Goal: Task Accomplishment & Management: Manage account settings

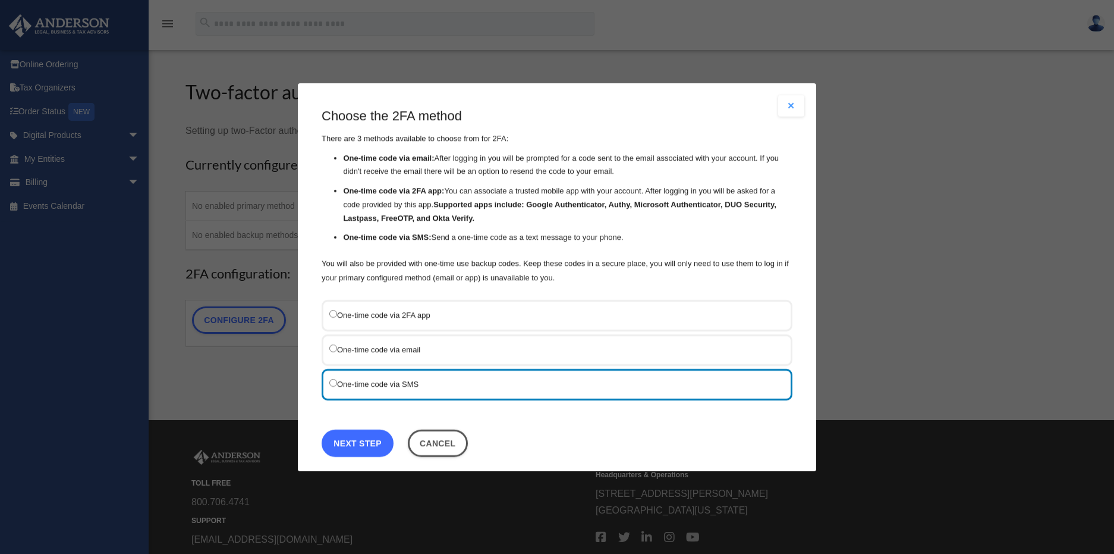
click at [380, 445] on link "Next Step" at bounding box center [358, 442] width 72 height 27
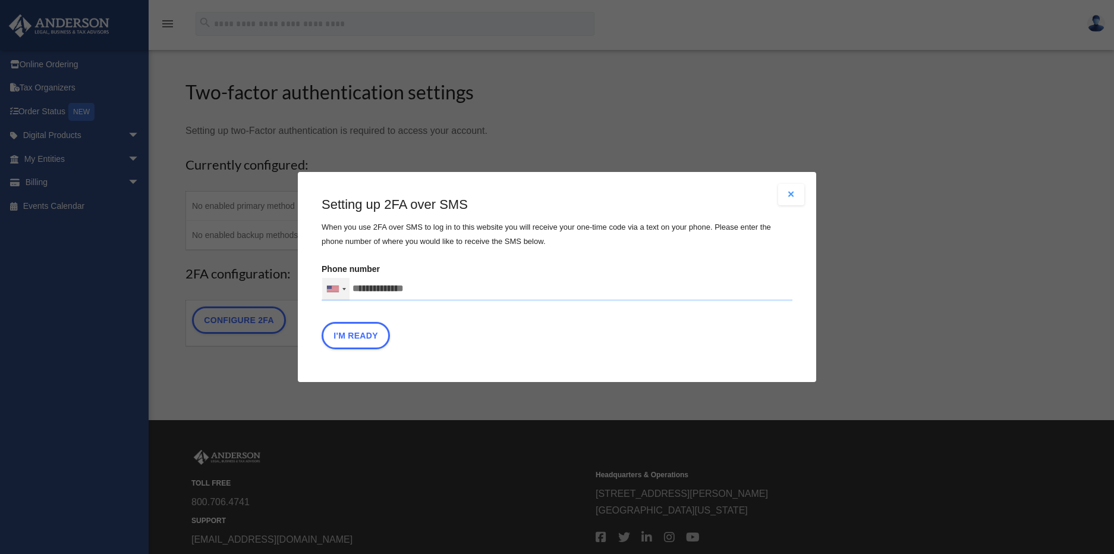
drag, startPoint x: 460, startPoint y: 288, endPoint x: 346, endPoint y: 287, distance: 114.8
click at [346, 287] on div "United States +1 United Kingdom +44 Afghanistan (‫افغانستان‬‎) +93 Albania (Shq…" at bounding box center [557, 289] width 471 height 24
click at [0, 0] on input "Verification Code:" at bounding box center [0, 0] width 0 height 0
type input "**********"
click at [586, 143] on div "Are you sure? Any unsaved changes will be lost! Yes No Choose the 2FA method Th…" at bounding box center [557, 277] width 1114 height 554
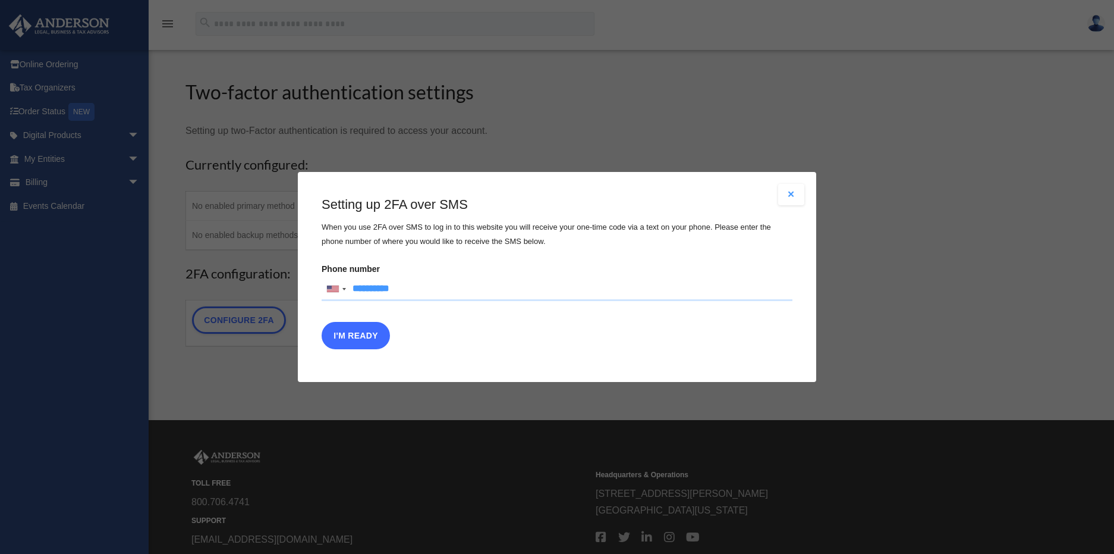
click at [368, 338] on button "I'm Ready" at bounding box center [356, 335] width 68 height 27
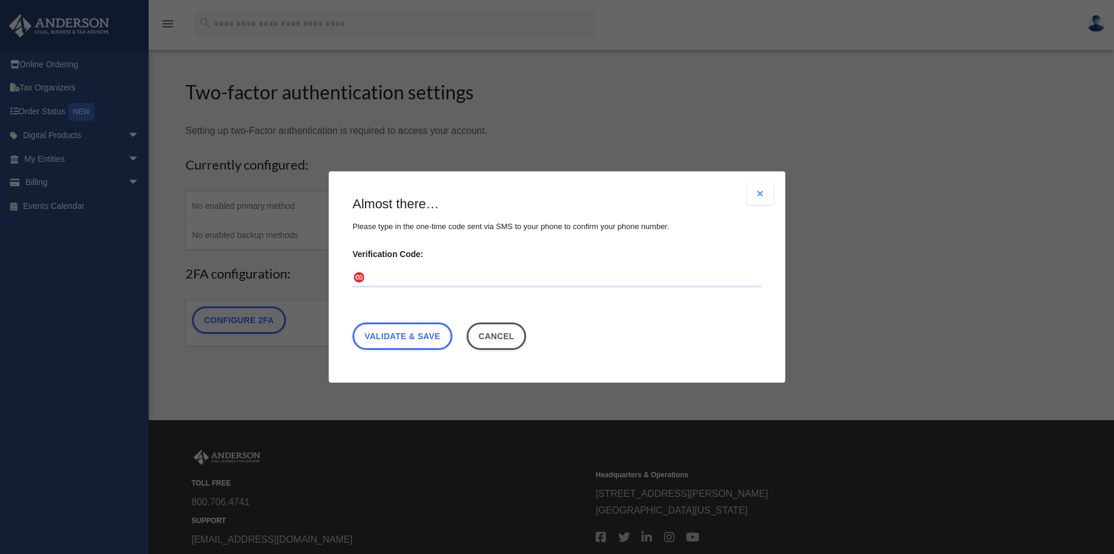
drag, startPoint x: 445, startPoint y: 275, endPoint x: 437, endPoint y: 274, distance: 8.4
click at [445, 275] on input "Verification Code:" at bounding box center [557, 277] width 409 height 19
type input "******"
click at [438, 341] on link "Validate & Save" at bounding box center [403, 335] width 100 height 27
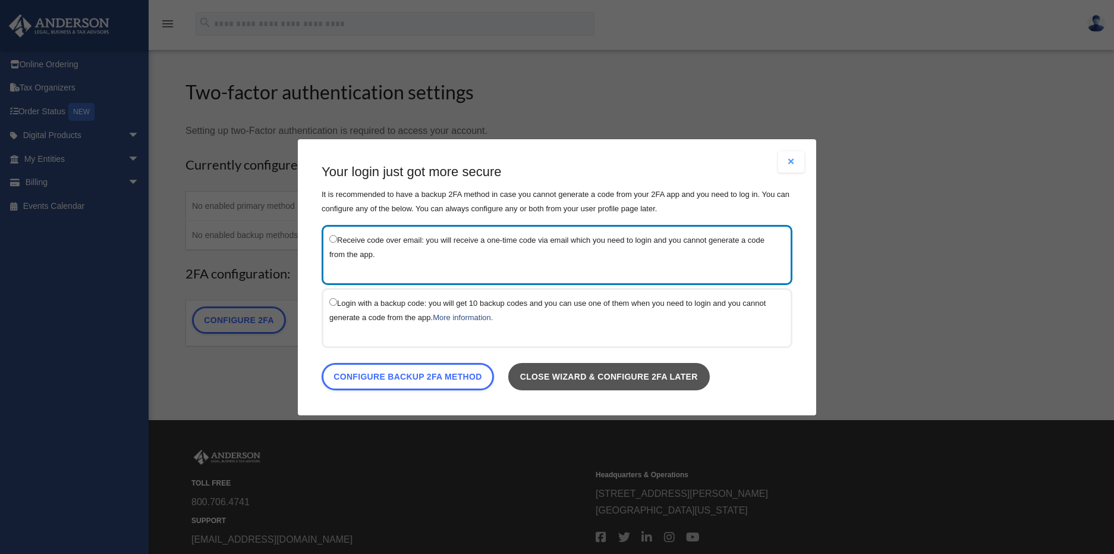
click at [610, 377] on link "Close wizard & configure 2FA later" at bounding box center [609, 375] width 202 height 27
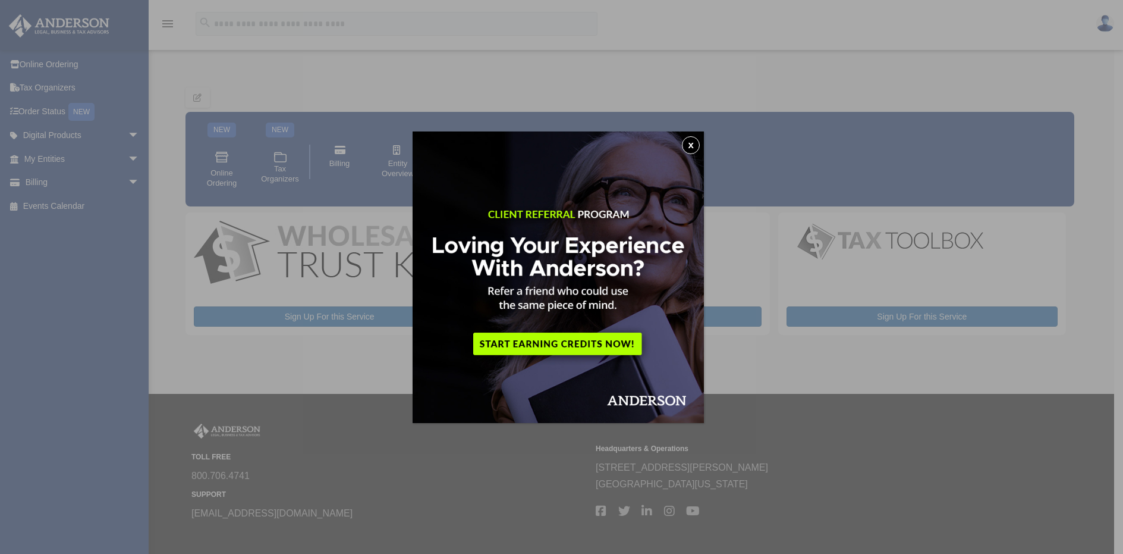
click at [692, 147] on button "x" at bounding box center [691, 145] width 18 height 18
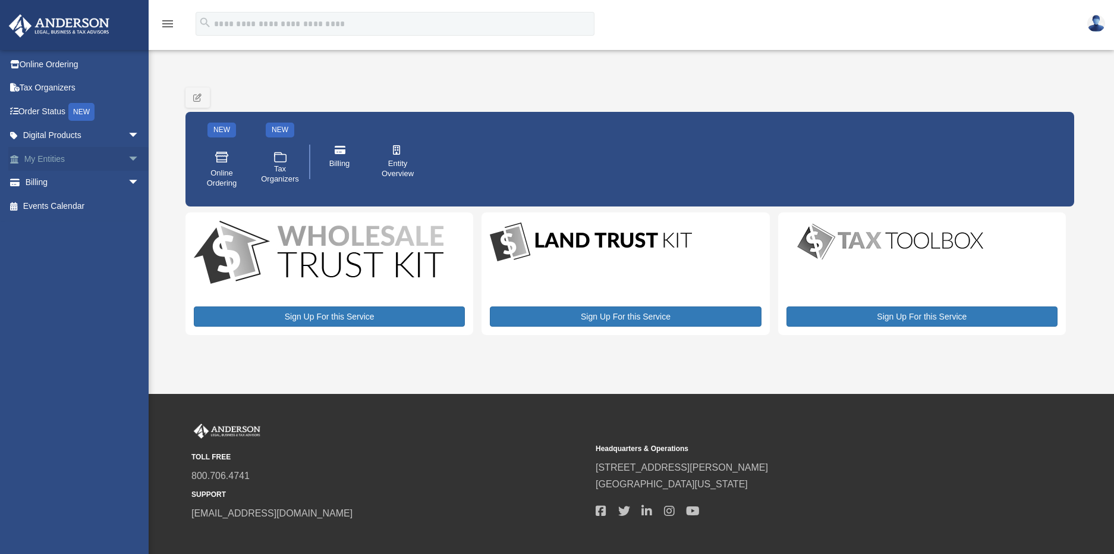
click at [128, 159] on span "arrow_drop_down" at bounding box center [140, 159] width 24 height 24
click at [128, 159] on span "arrow_drop_up" at bounding box center [140, 159] width 24 height 24
click at [165, 23] on icon "menu" at bounding box center [168, 24] width 14 height 14
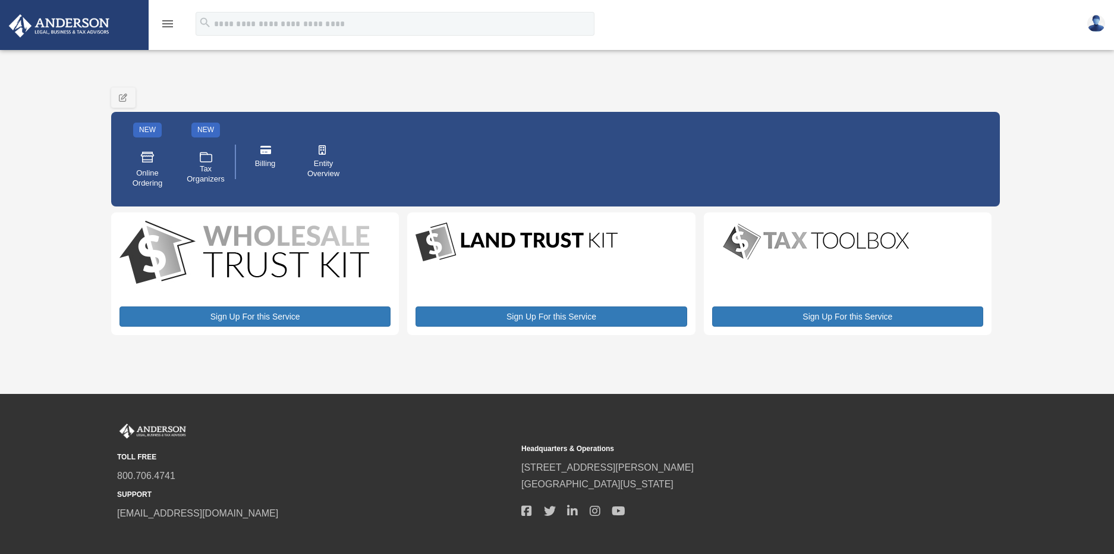
click at [165, 23] on icon "menu" at bounding box center [168, 24] width 14 height 14
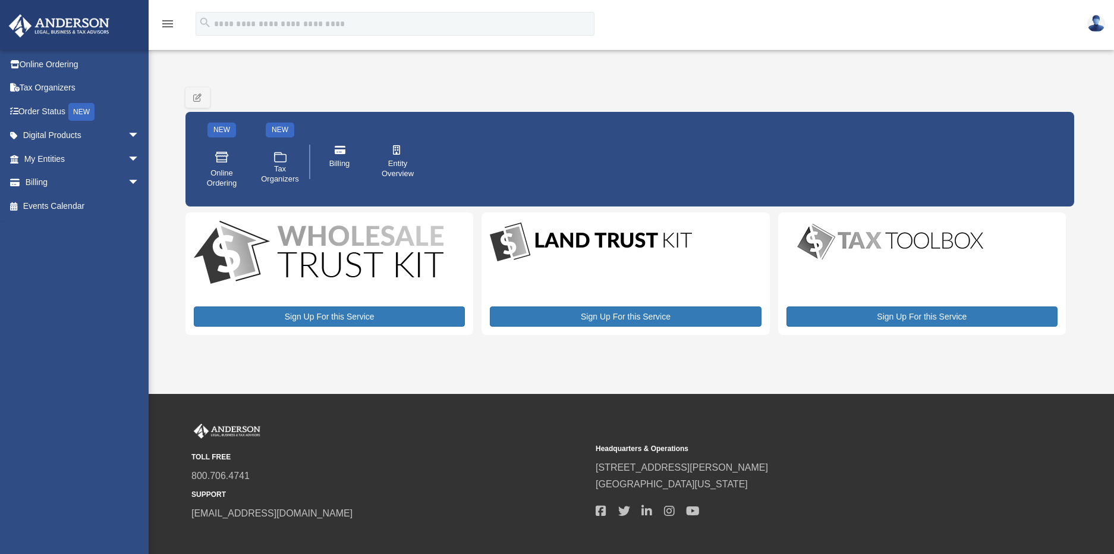
click at [86, 266] on div "[PERSON_NAME][EMAIL_ADDRESS][PERSON_NAME][DOMAIN_NAME] Sign Out [PERSON_NAME][E…" at bounding box center [79, 281] width 158 height 464
click at [128, 132] on span "arrow_drop_down" at bounding box center [140, 136] width 24 height 24
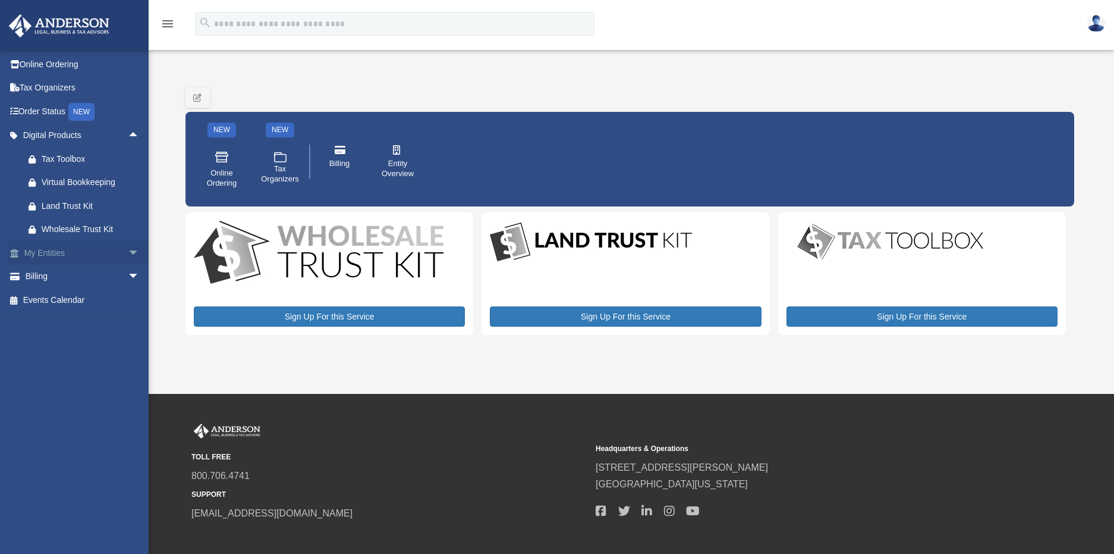
click at [128, 252] on span "arrow_drop_down" at bounding box center [140, 253] width 24 height 24
click at [128, 252] on span "arrow_drop_up" at bounding box center [140, 253] width 24 height 24
click at [128, 252] on span "arrow_drop_down" at bounding box center [140, 253] width 24 height 24
click at [128, 252] on span "arrow_drop_up" at bounding box center [140, 253] width 24 height 24
click at [128, 133] on span "arrow_drop_up" at bounding box center [140, 136] width 24 height 24
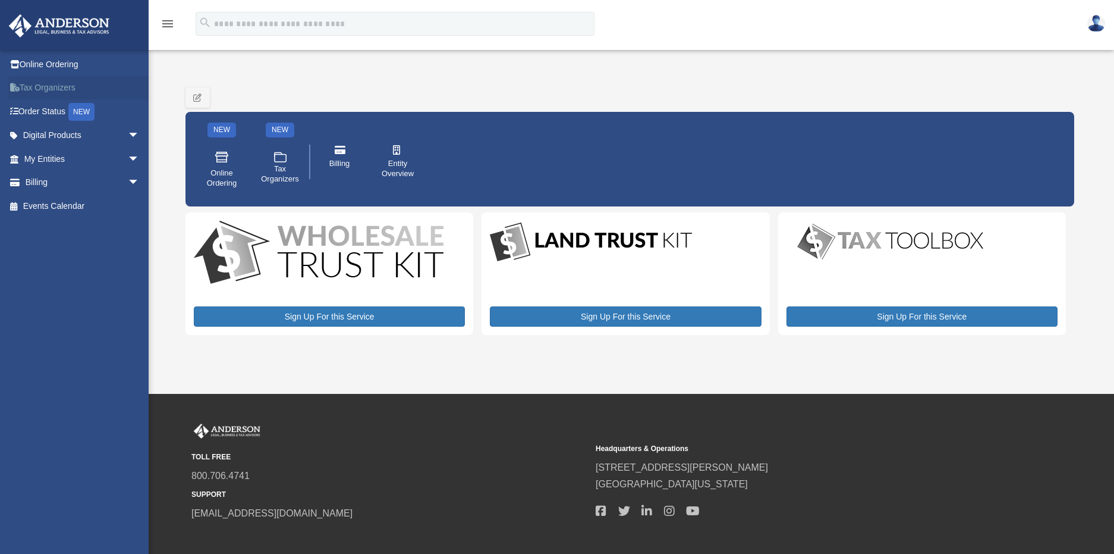
click at [43, 85] on link "Tax Organizers" at bounding box center [82, 88] width 149 height 24
click at [97, 384] on div "[PERSON_NAME][EMAIL_ADDRESS][PERSON_NAME][DOMAIN_NAME] Sign Out [PERSON_NAME][E…" at bounding box center [79, 281] width 158 height 464
click at [162, 312] on div "My Services [PERSON_NAME][EMAIL_ADDRESS][PERSON_NAME][DOMAIN_NAME] Sign Out [PE…" at bounding box center [557, 197] width 1114 height 304
click at [42, 306] on div "[PERSON_NAME][EMAIL_ADDRESS][PERSON_NAME][DOMAIN_NAME] Sign Out [PERSON_NAME][E…" at bounding box center [79, 281] width 158 height 464
click at [170, 26] on icon "menu" at bounding box center [168, 24] width 14 height 14
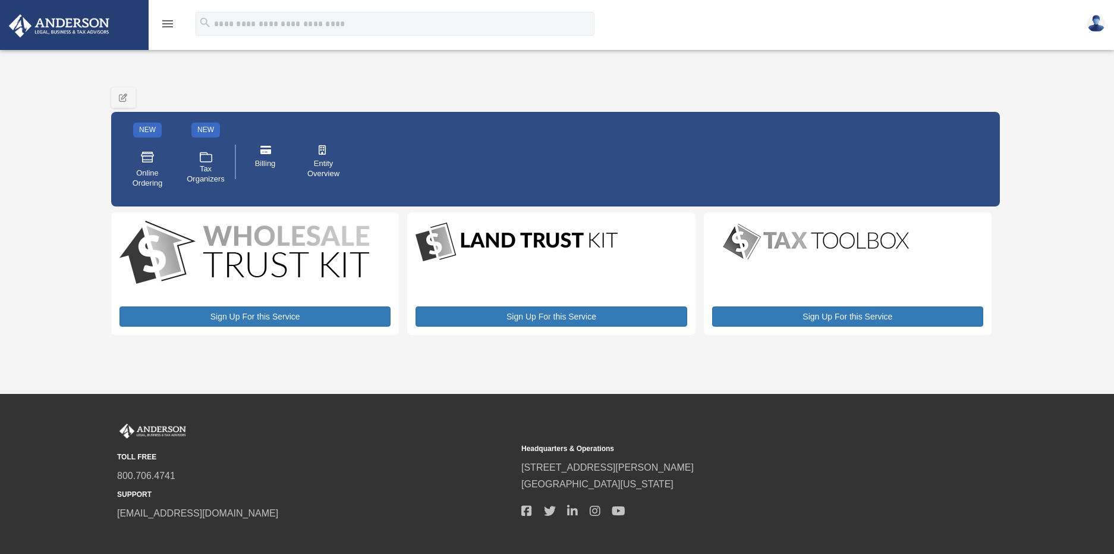
click at [170, 26] on icon "menu" at bounding box center [168, 24] width 14 height 14
